Goal: Information Seeking & Learning: Learn about a topic

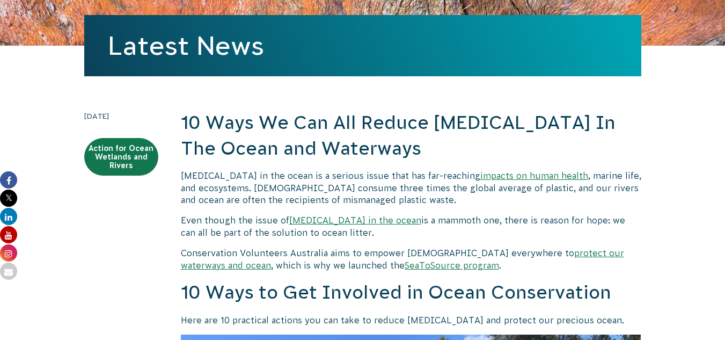
scroll to position [159, 0]
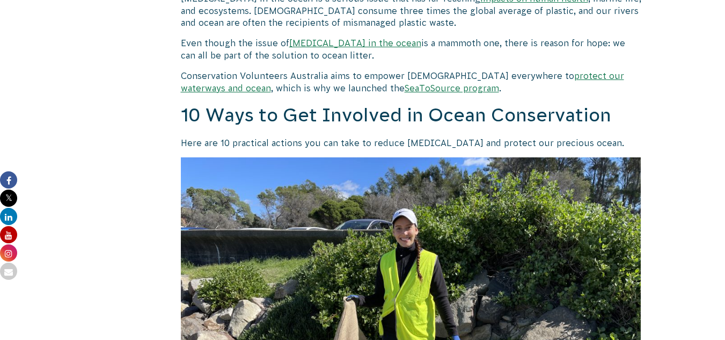
scroll to position [335, 0]
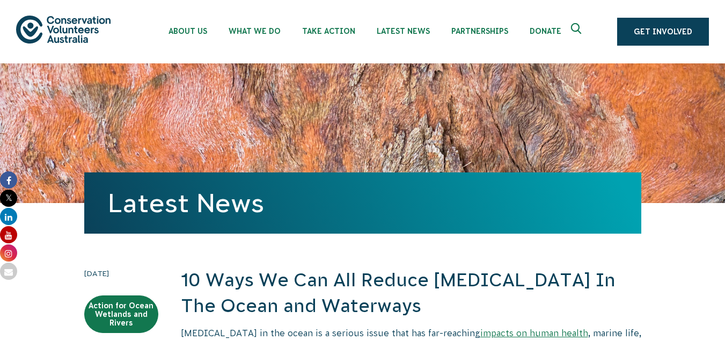
click at [498, 120] on div "Latest News" at bounding box center [362, 133] width 557 height 140
